Goal: Transaction & Acquisition: Purchase product/service

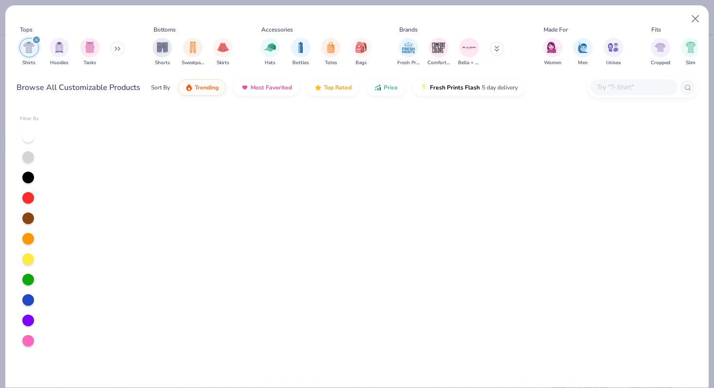
scroll to position [1158, 0]
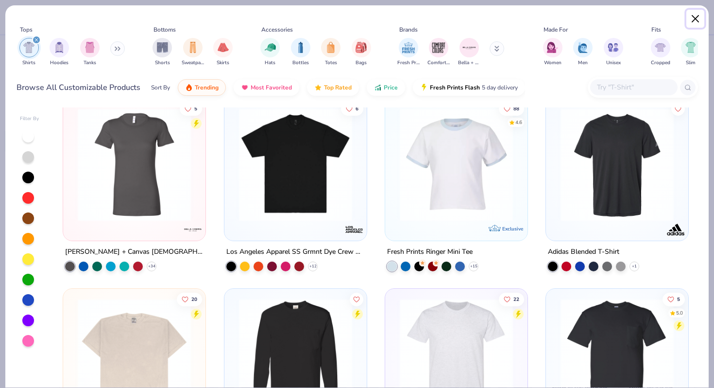
click at [688, 22] on button "Close" at bounding box center [696, 19] width 18 height 18
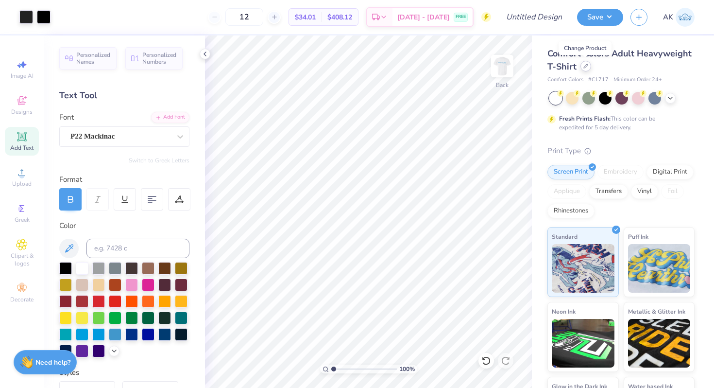
click at [584, 66] on icon at bounding box center [586, 66] width 5 height 5
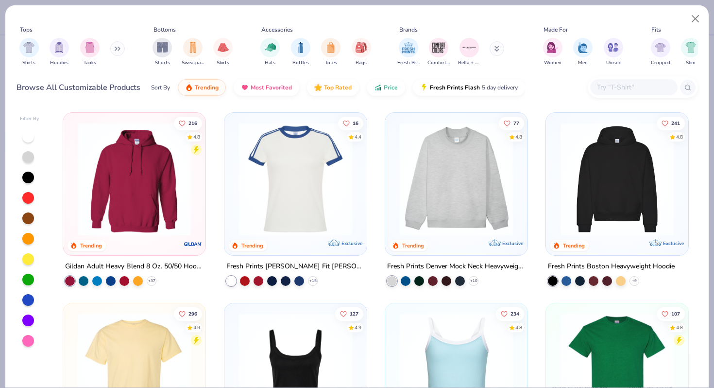
click at [118, 49] on icon at bounding box center [118, 48] width 6 height 5
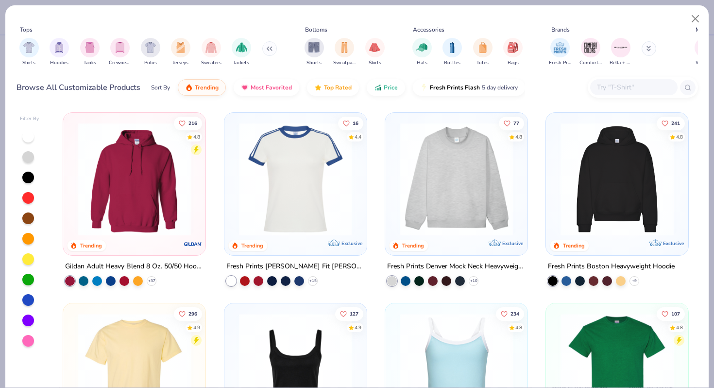
click at [623, 94] on div at bounding box center [633, 87] width 87 height 16
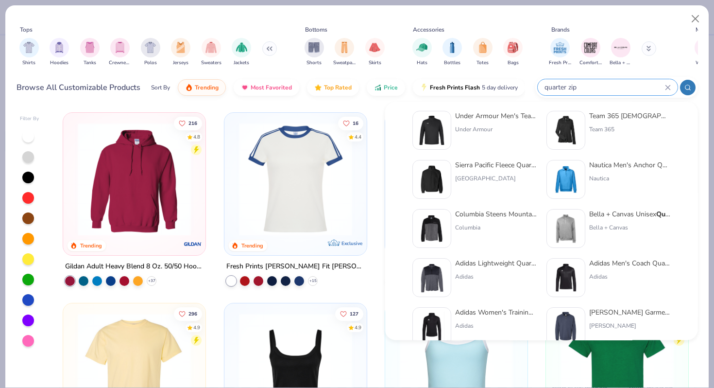
scroll to position [165, 0]
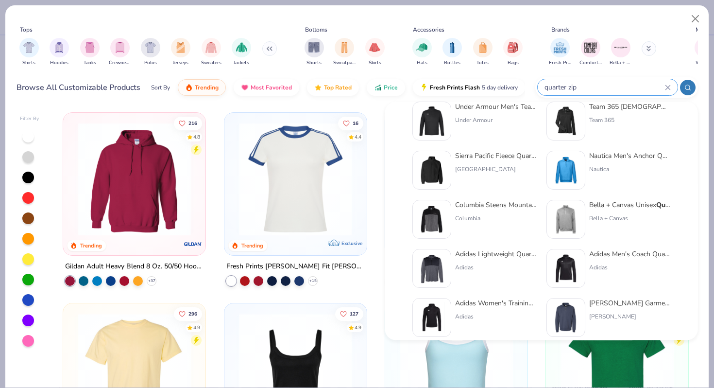
type input "quarter zip"
click at [560, 219] on img at bounding box center [566, 220] width 30 height 30
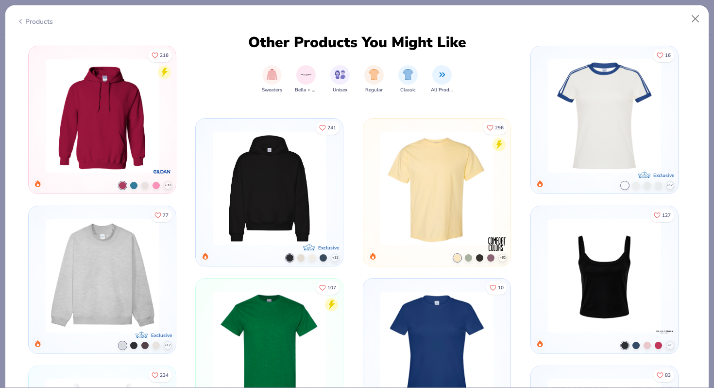
scroll to position [582, 0]
click at [138, 121] on img at bounding box center [101, 115] width 121 height 113
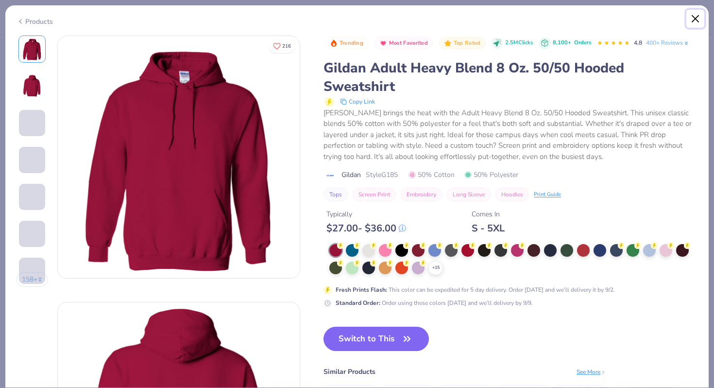
click at [687, 14] on button "Close" at bounding box center [696, 19] width 18 height 18
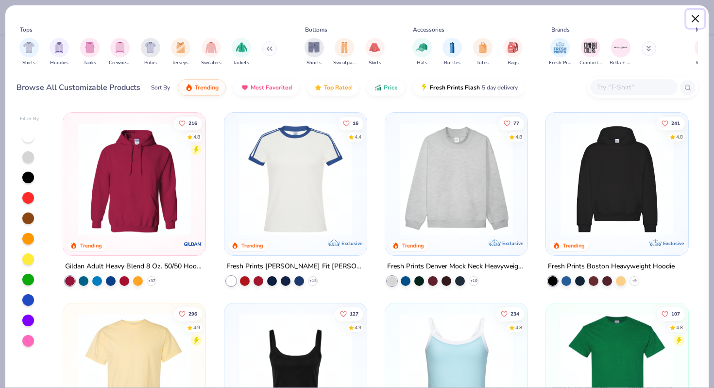
click at [701, 18] on button "Close" at bounding box center [696, 19] width 18 height 18
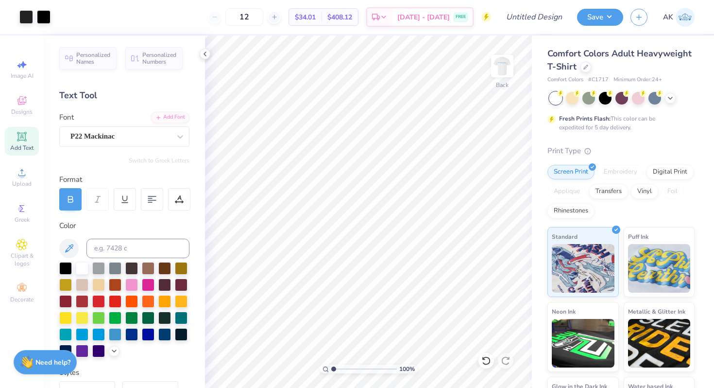
click at [580, 67] on div "Comfort Colors Adult Heavyweight T-Shirt" at bounding box center [621, 60] width 147 height 26
click at [584, 67] on icon at bounding box center [586, 66] width 5 height 5
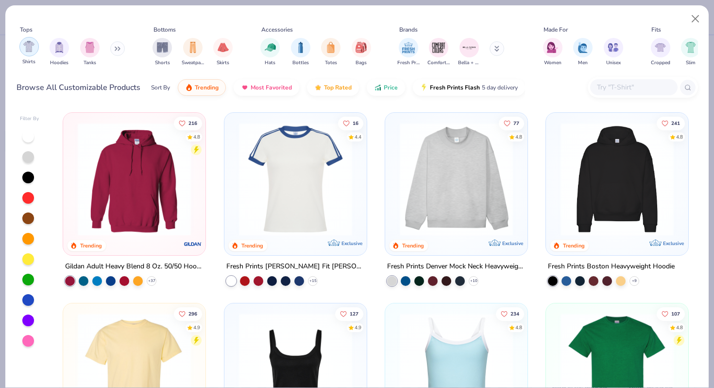
click at [32, 49] on img "filter for Shirts" at bounding box center [28, 46] width 11 height 11
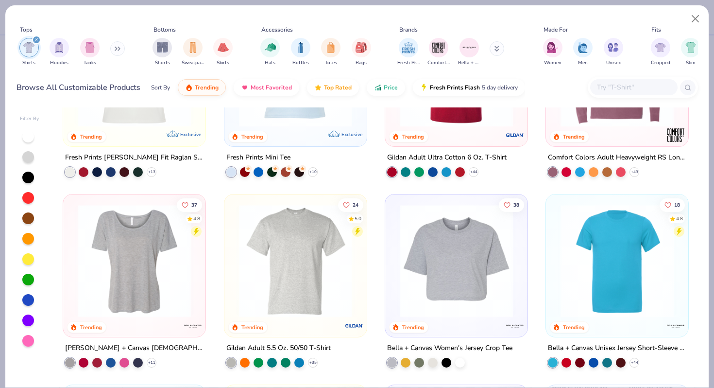
scroll to position [376, 0]
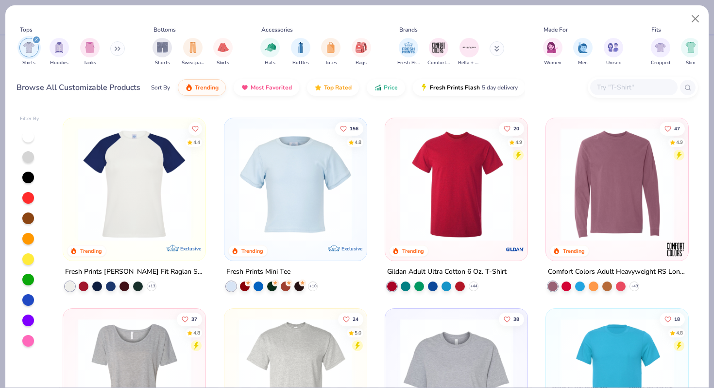
click at [313, 178] on img at bounding box center [295, 183] width 123 height 113
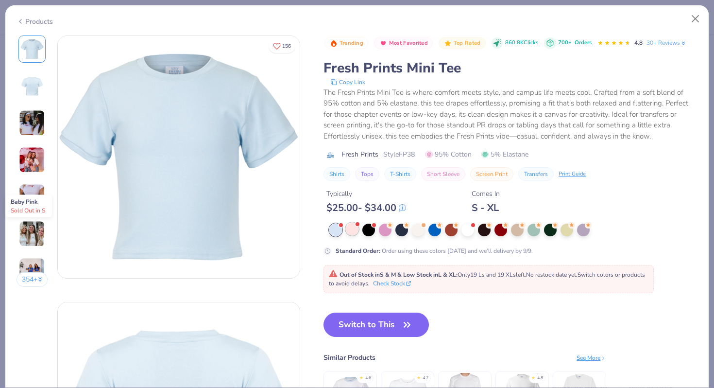
click at [349, 228] on div at bounding box center [352, 229] width 13 height 13
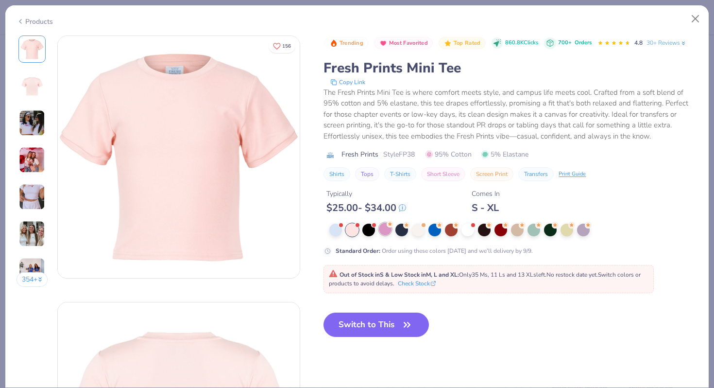
click at [379, 234] on div at bounding box center [385, 229] width 13 height 13
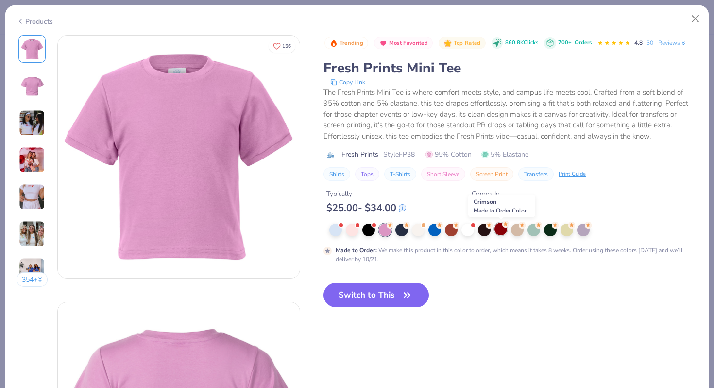
click at [498, 231] on div at bounding box center [501, 229] width 13 height 13
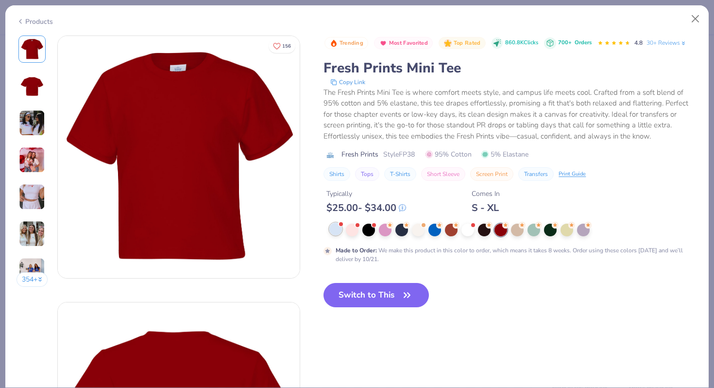
click at [340, 230] on div at bounding box center [335, 229] width 13 height 13
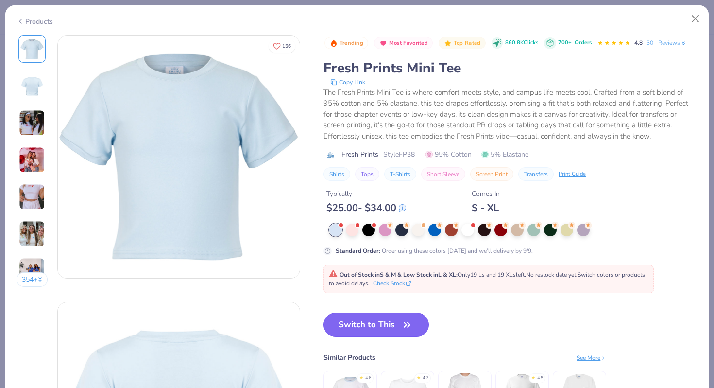
click at [346, 327] on button "Switch to This" at bounding box center [376, 324] width 105 height 24
type input "50"
